Goal: Task Accomplishment & Management: Manage account settings

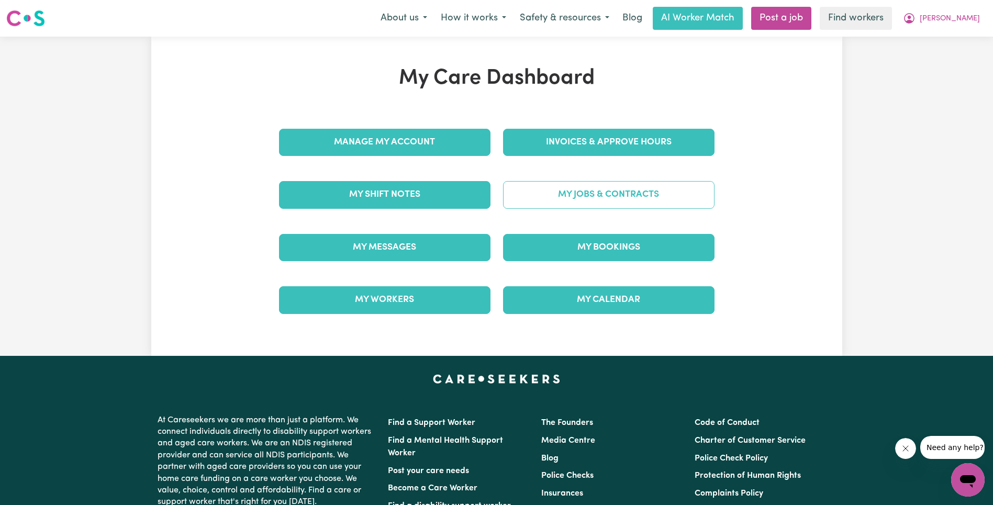
click at [592, 185] on link "My Jobs & Contracts" at bounding box center [608, 194] width 211 height 27
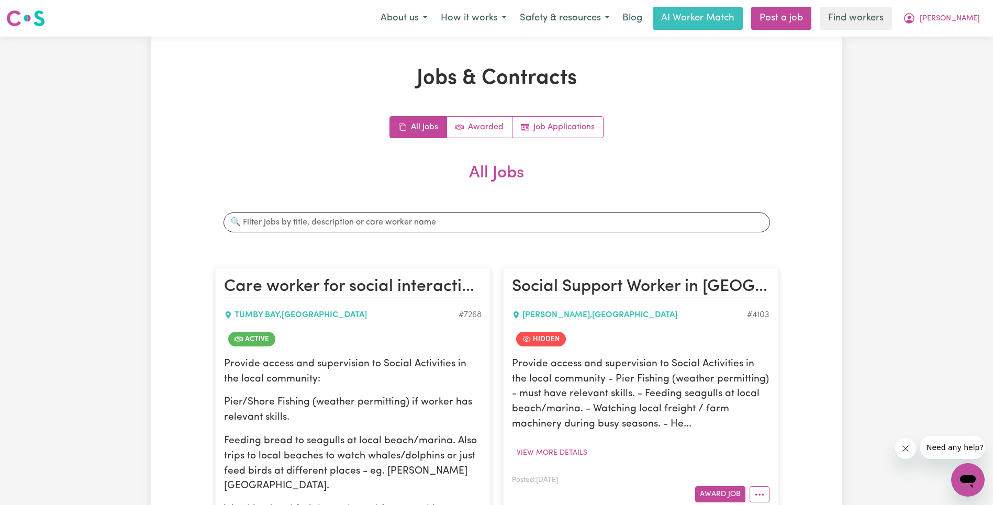
scroll to position [695, 0]
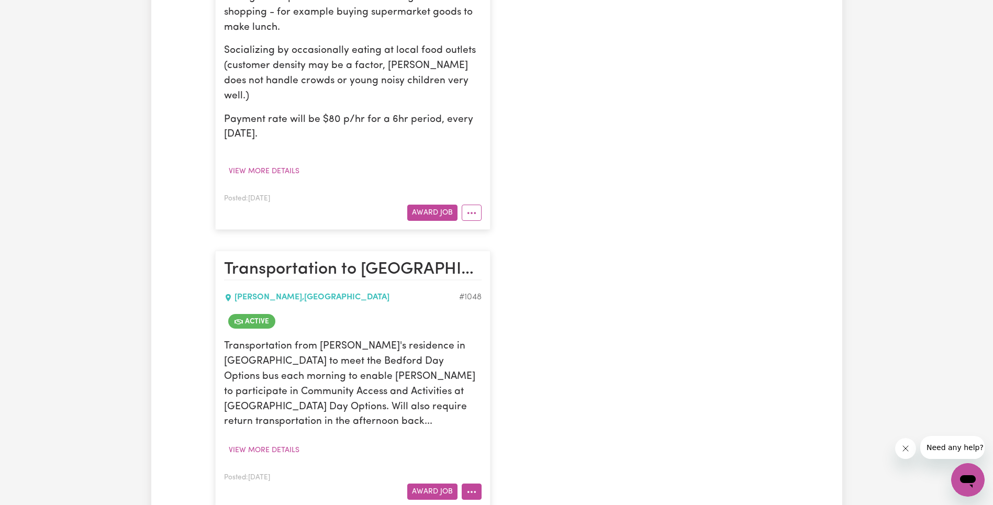
click at [468, 487] on icon "More options" at bounding box center [471, 492] width 10 height 10
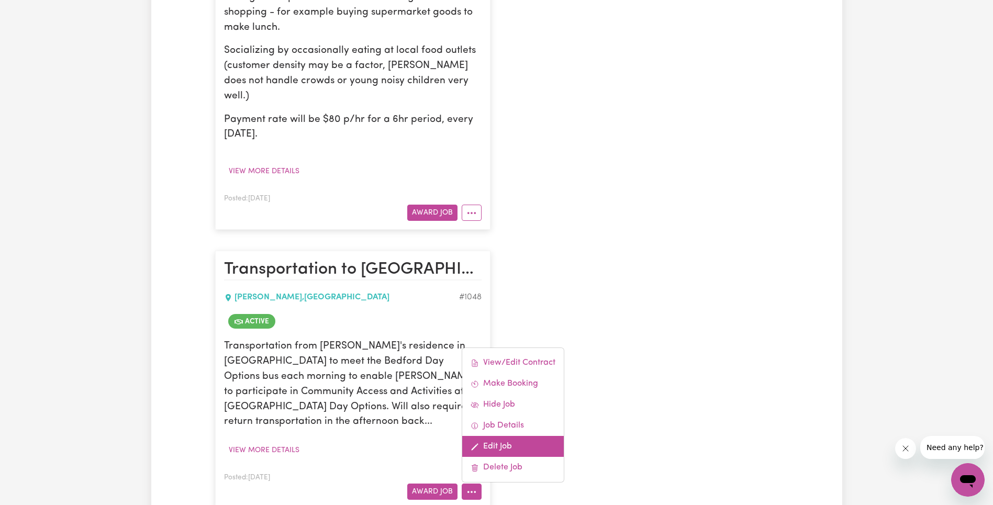
click at [513, 436] on link "Edit Job" at bounding box center [513, 446] width 102 height 21
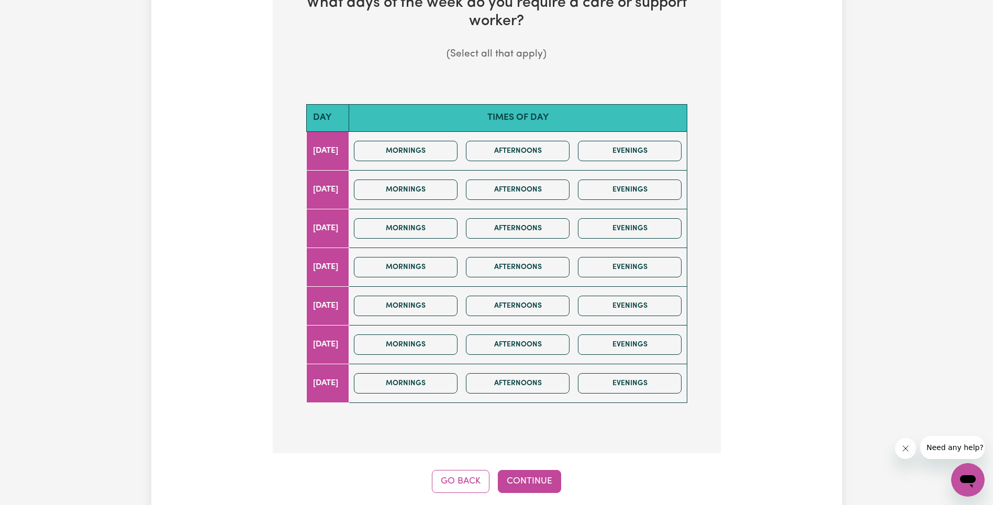
scroll to position [290, 0]
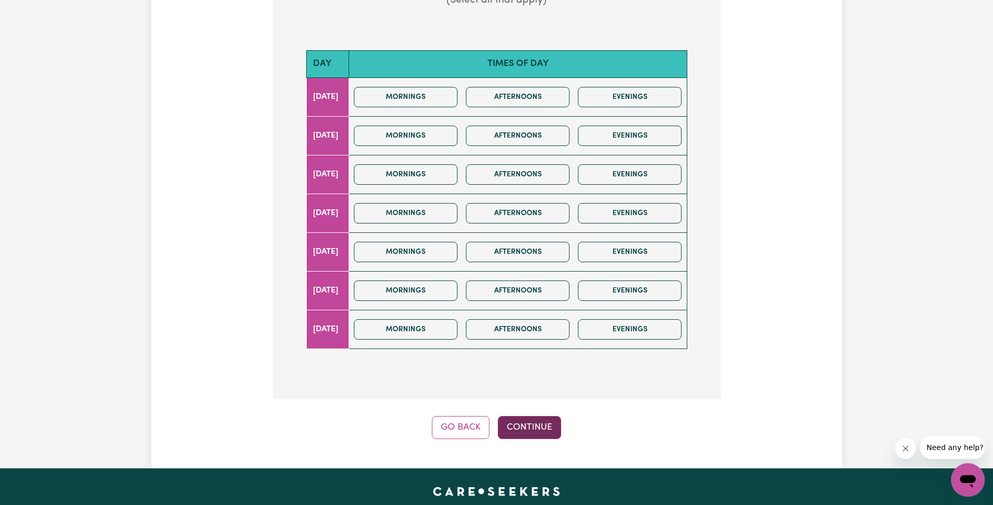
click at [531, 421] on button "Continue" at bounding box center [529, 427] width 63 height 23
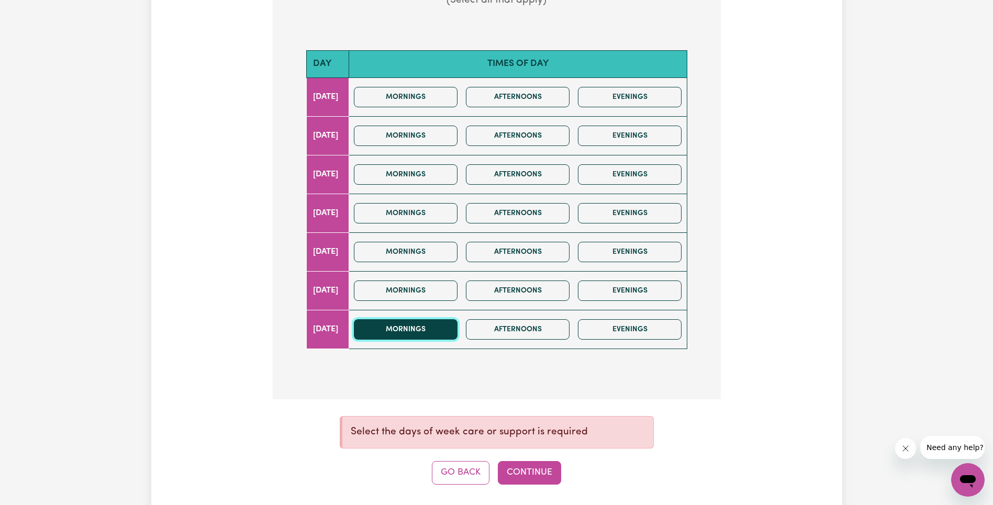
click at [447, 334] on button "Mornings" at bounding box center [406, 329] width 104 height 20
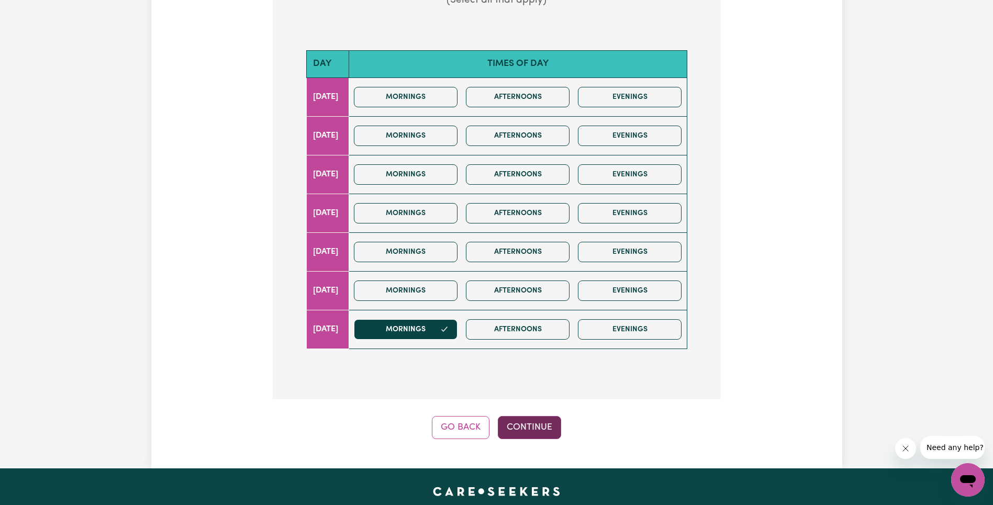
click at [533, 422] on button "Continue" at bounding box center [529, 427] width 63 height 23
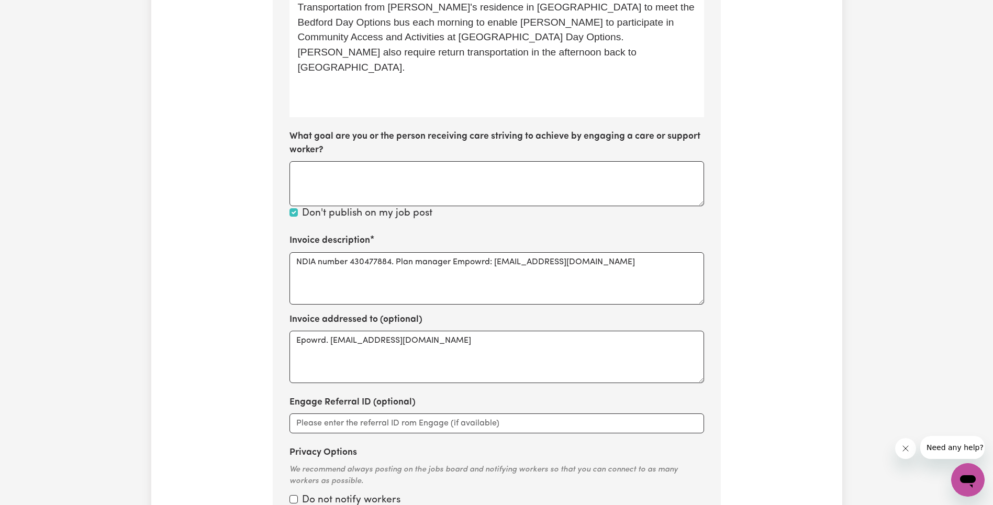
scroll to position [0, 0]
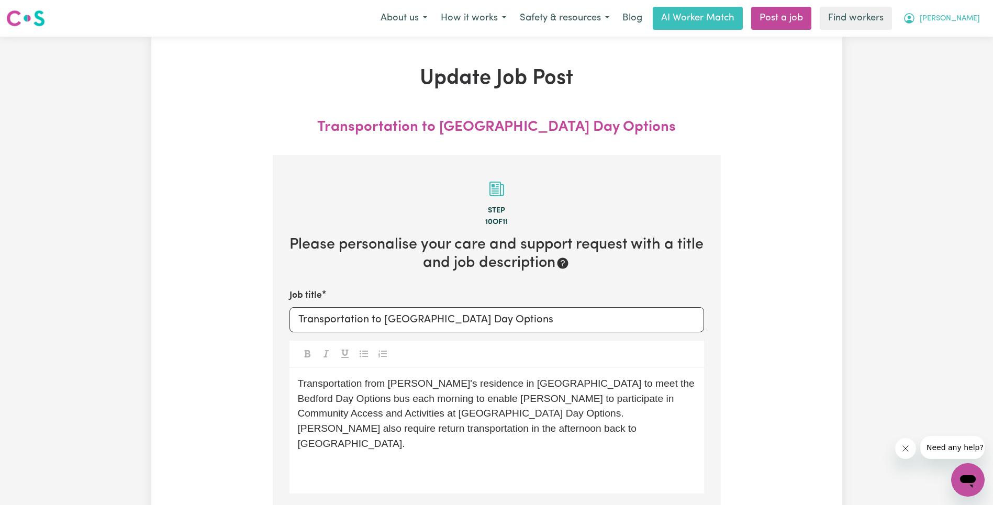
click at [960, 19] on span "[PERSON_NAME]" at bounding box center [949, 19] width 60 height 12
click at [946, 66] on link "Logout" at bounding box center [944, 60] width 83 height 20
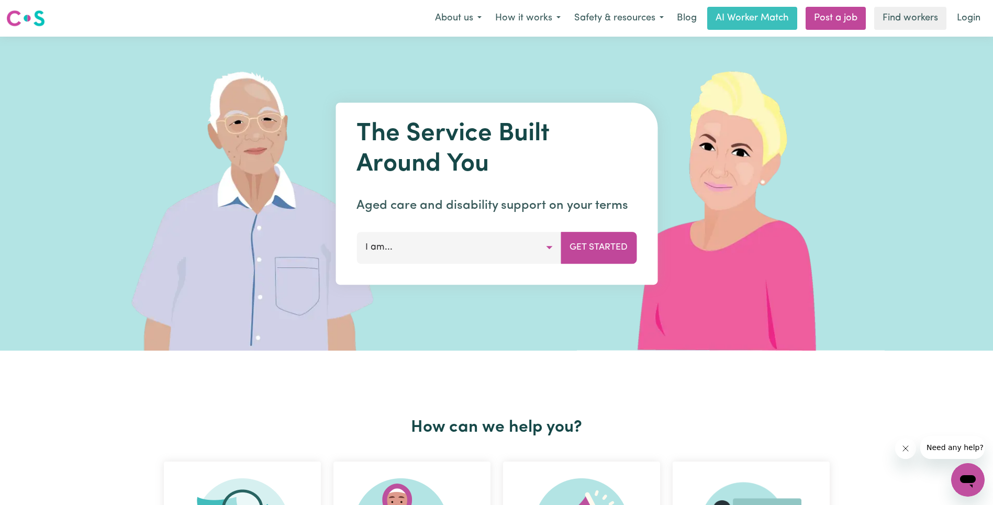
click at [966, 13] on link "Login" at bounding box center [968, 18] width 36 height 23
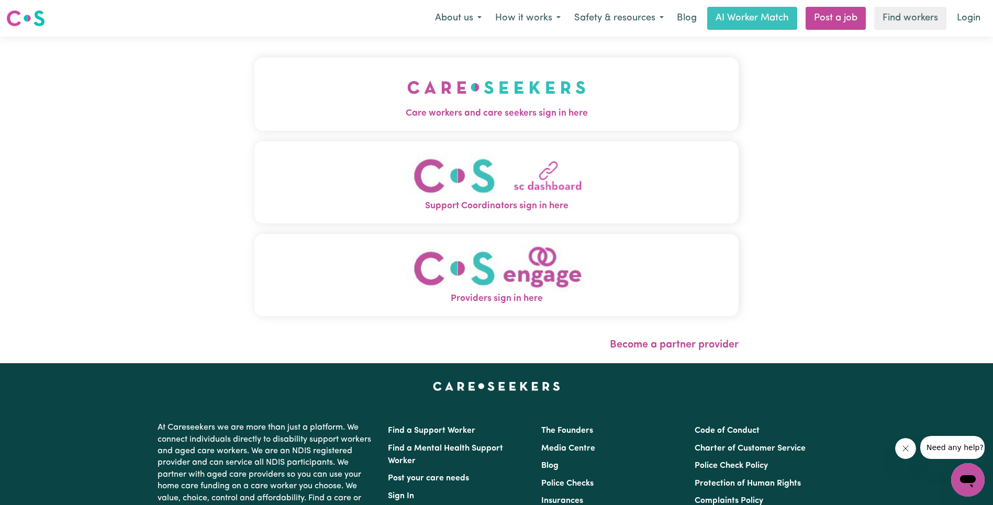
click at [407, 69] on img "Care workers and care seekers sign in here" at bounding box center [496, 87] width 178 height 39
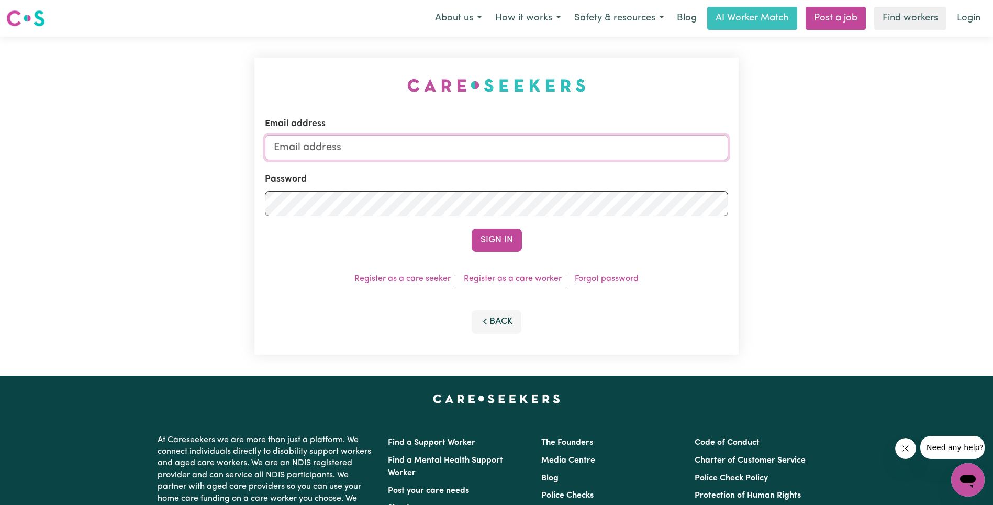
click at [465, 145] on input "Email address" at bounding box center [496, 147] width 463 height 25
type input "[EMAIL_ADDRESS][DOMAIN_NAME]"
click at [497, 243] on button "Sign In" at bounding box center [496, 240] width 50 height 23
